Goal: Navigation & Orientation: Find specific page/section

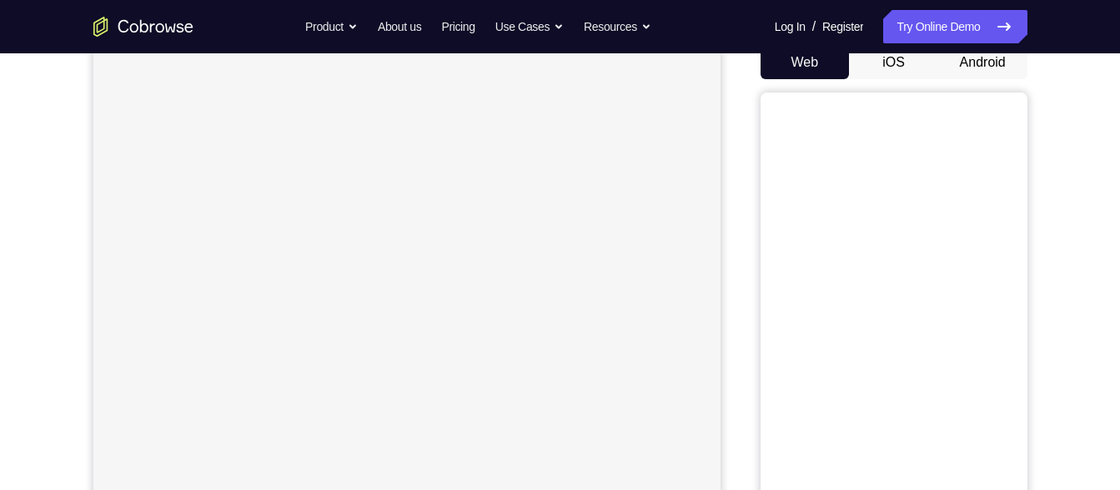
scroll to position [173, 0]
click at [959, 69] on button "Android" at bounding box center [982, 60] width 89 height 33
drag, startPoint x: 1018, startPoint y: 251, endPoint x: 733, endPoint y: 284, distance: 287.1
click at [733, 284] on div "Your Support Agent Your Customer Web iOS Android" at bounding box center [560, 220] width 934 height 616
